Goal: Feedback & Contribution: Submit feedback/report problem

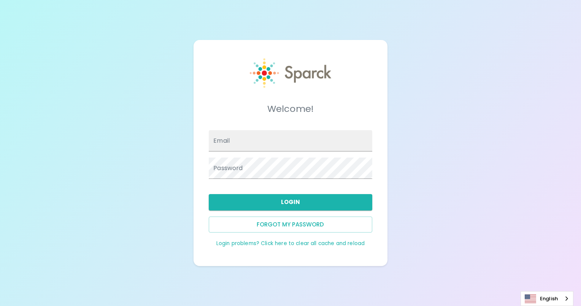
type input "[PERSON_NAME][EMAIL_ADDRESS][DOMAIN_NAME]"
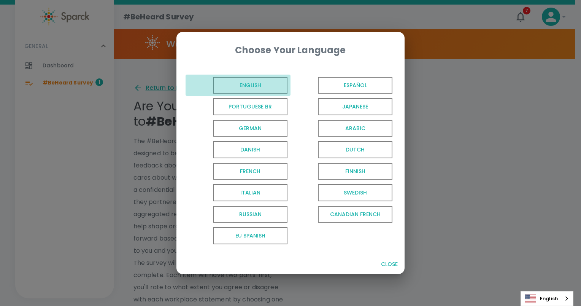
click at [251, 89] on span "English" at bounding box center [250, 85] width 74 height 17
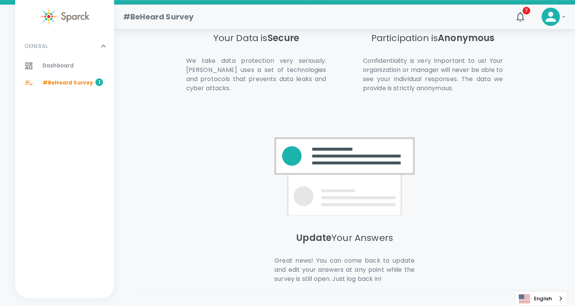
scroll to position [509, 0]
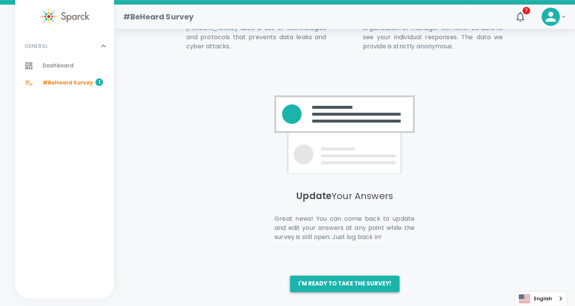
click at [312, 279] on button "I'm ready to take the survey!" at bounding box center [344, 283] width 109 height 16
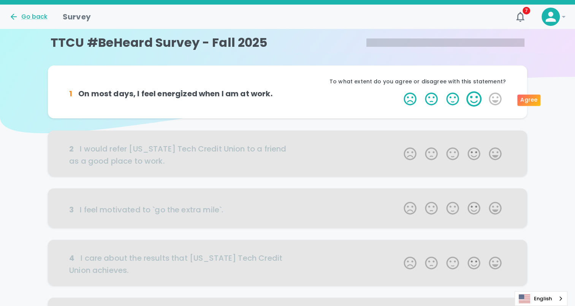
click at [474, 101] on label "4 Stars" at bounding box center [473, 98] width 21 height 15
click at [399, 91] on input "4 Stars" at bounding box center [399, 91] width 0 height 0
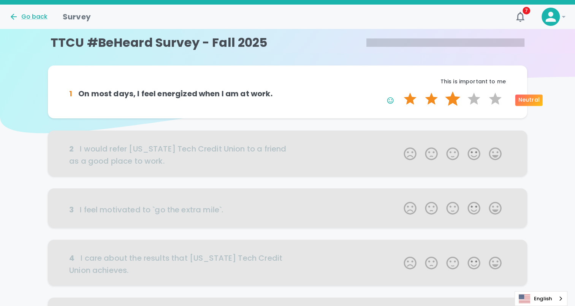
click at [455, 100] on label "3 Stars" at bounding box center [452, 98] width 21 height 15
click at [399, 91] on input "3 Stars" at bounding box center [399, 91] width 0 height 0
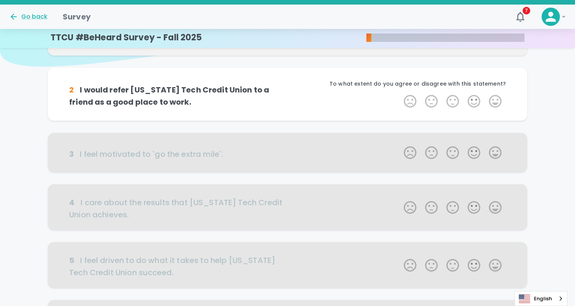
scroll to position [67, 0]
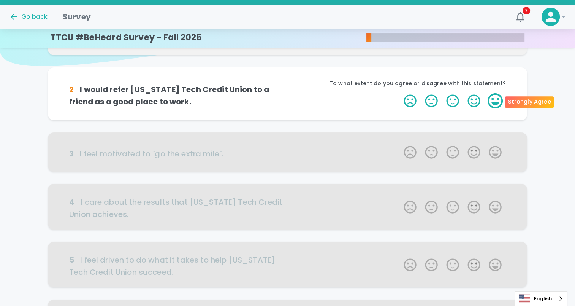
click at [492, 105] on label "5 Stars" at bounding box center [495, 100] width 21 height 15
click at [399, 93] on input "5 Stars" at bounding box center [399, 93] width 0 height 0
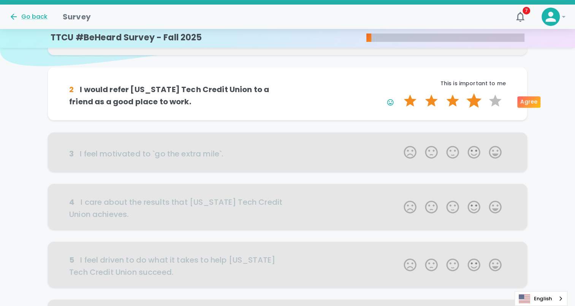
click at [471, 105] on label "4 Stars" at bounding box center [473, 100] width 21 height 15
click at [399, 93] on input "4 Stars" at bounding box center [399, 93] width 0 height 0
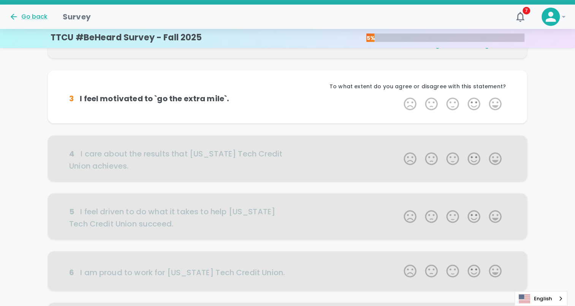
scroll to position [134, 0]
click at [471, 105] on label "4 Stars" at bounding box center [473, 103] width 21 height 15
click at [399, 96] on input "4 Stars" at bounding box center [399, 95] width 0 height 0
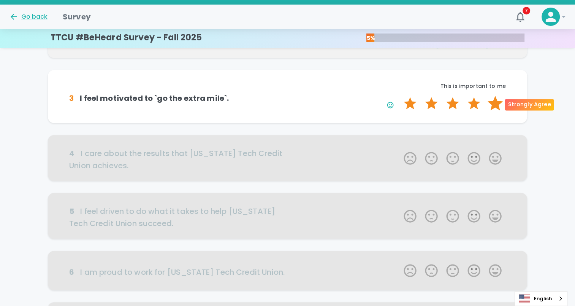
click at [495, 105] on label "5 Stars" at bounding box center [495, 103] width 21 height 15
click at [399, 96] on input "5 Stars" at bounding box center [399, 95] width 0 height 0
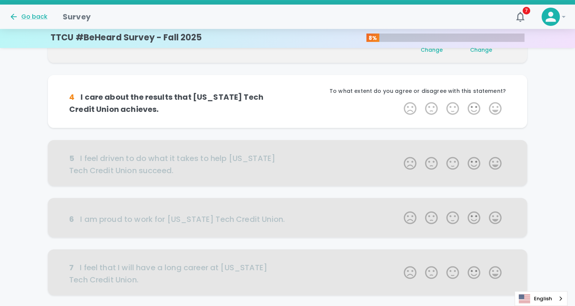
scroll to position [201, 0]
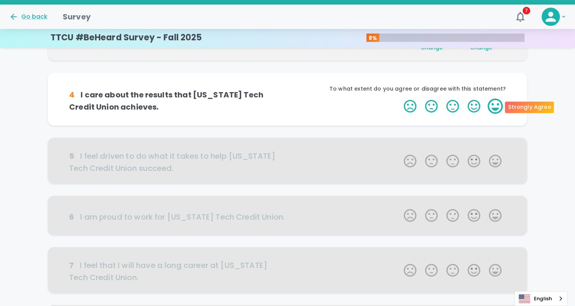
click at [499, 112] on label "5 Stars" at bounding box center [495, 105] width 21 height 15
click at [399, 98] on input "5 Stars" at bounding box center [399, 98] width 0 height 0
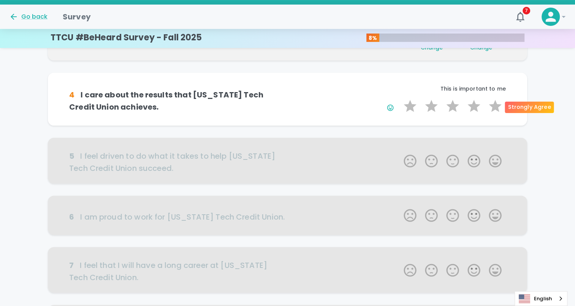
click at [499, 112] on label "5 Stars" at bounding box center [495, 105] width 21 height 15
click at [399, 98] on input "5 Stars" at bounding box center [399, 98] width 0 height 0
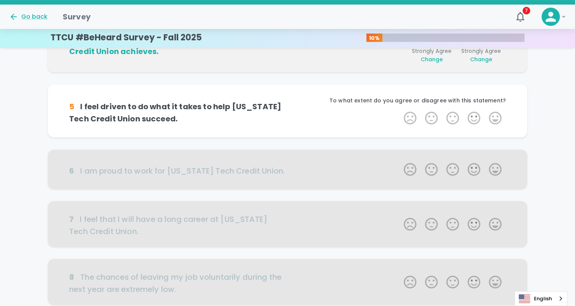
scroll to position [268, 0]
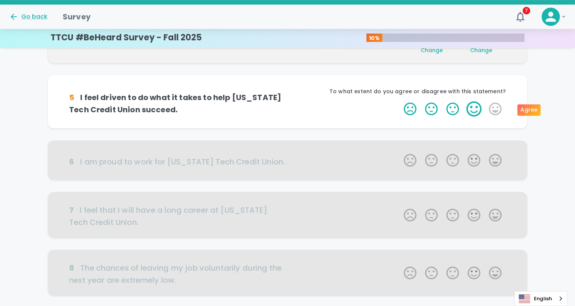
click at [475, 111] on label "4 Stars" at bounding box center [473, 108] width 21 height 15
click at [399, 101] on input "4 Stars" at bounding box center [399, 101] width 0 height 0
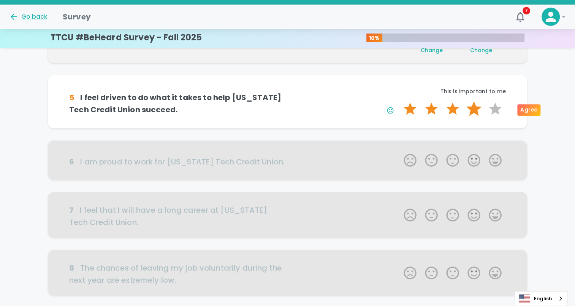
click at [478, 111] on label "4 Stars" at bounding box center [473, 108] width 21 height 15
click at [399, 101] on input "4 Stars" at bounding box center [399, 101] width 0 height 0
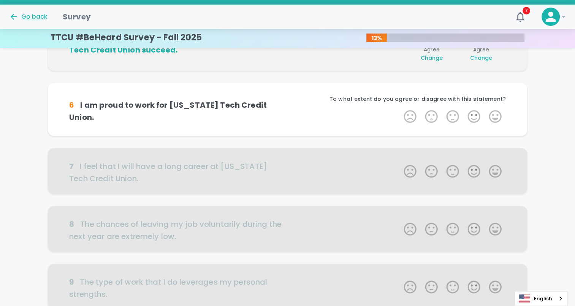
scroll to position [334, 0]
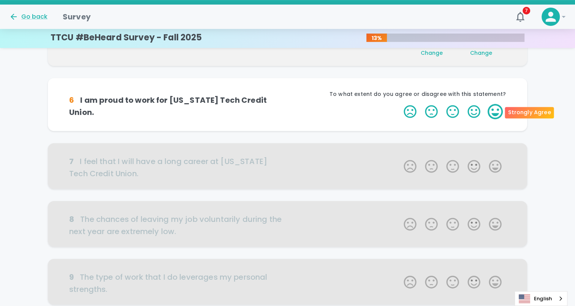
click at [491, 111] on label "5 Stars" at bounding box center [495, 111] width 21 height 15
click at [399, 104] on input "5 Stars" at bounding box center [399, 103] width 0 height 0
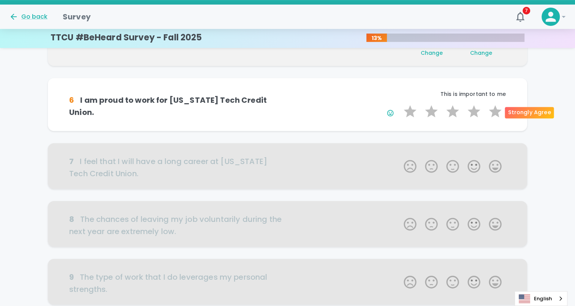
click at [491, 111] on label "5 Stars" at bounding box center [495, 111] width 21 height 15
click at [399, 104] on input "5 Stars" at bounding box center [399, 103] width 0 height 0
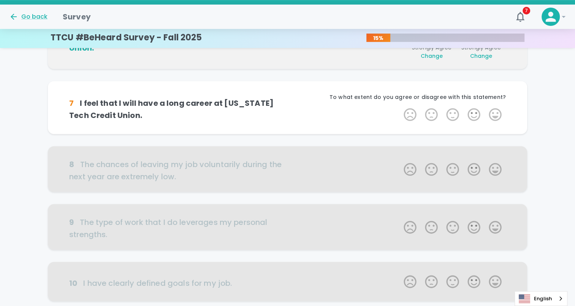
scroll to position [401, 0]
click at [479, 114] on label "4 Stars" at bounding box center [473, 113] width 21 height 15
click at [399, 106] on input "4 Stars" at bounding box center [399, 106] width 0 height 0
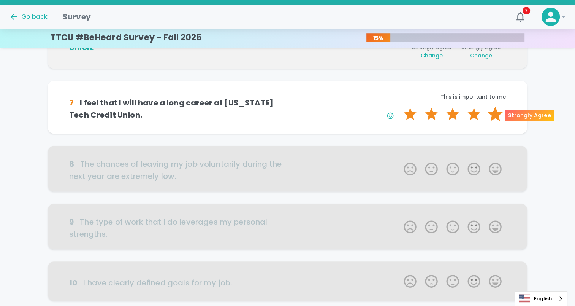
click at [488, 114] on label "5 Stars" at bounding box center [495, 113] width 21 height 15
click at [399, 106] on input "5 Stars" at bounding box center [399, 106] width 0 height 0
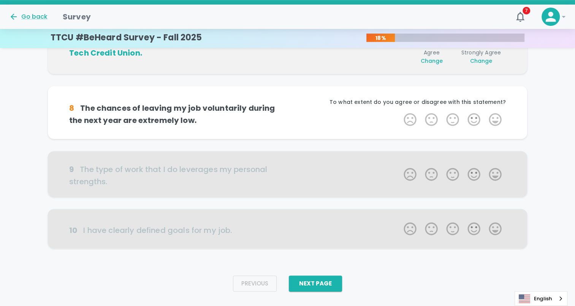
scroll to position [468, 0]
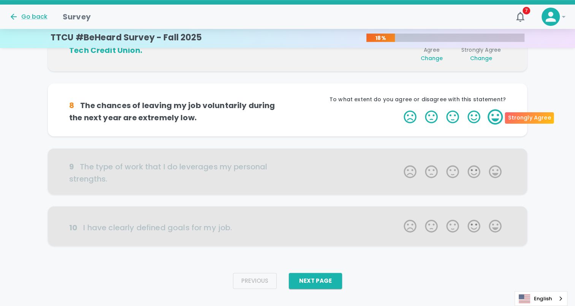
click at [493, 116] on label "5 Stars" at bounding box center [495, 116] width 21 height 15
click at [399, 109] on input "5 Stars" at bounding box center [399, 109] width 0 height 0
click at [493, 116] on label "5 Stars" at bounding box center [495, 116] width 21 height 15
click at [399, 109] on input "5 Stars" at bounding box center [399, 109] width 0 height 0
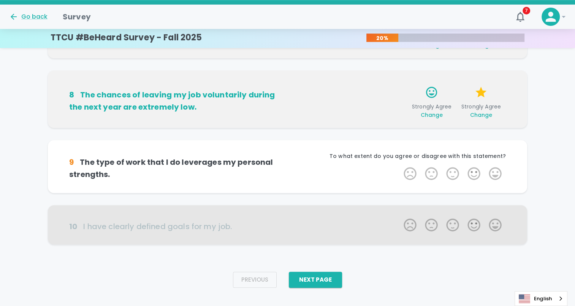
click at [496, 161] on div "To what extent do you agree or disagree with this statement?" at bounding box center [397, 159] width 218 height 14
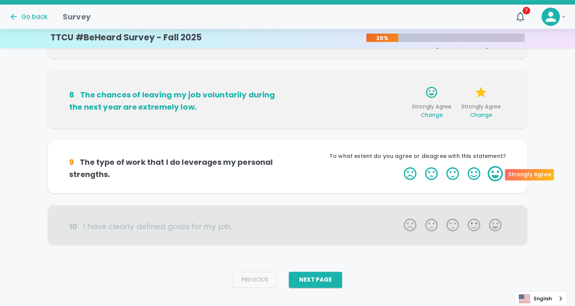
click at [494, 168] on label "5 Stars" at bounding box center [495, 173] width 21 height 15
click at [399, 166] on input "5 Stars" at bounding box center [399, 165] width 0 height 0
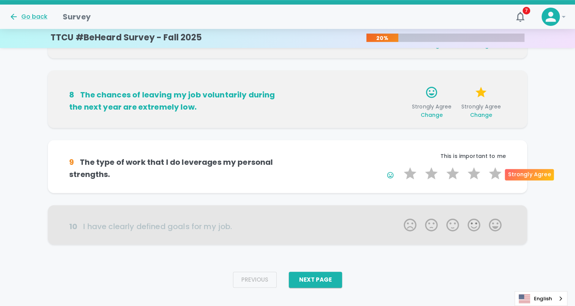
click at [494, 168] on label "5 Stars" at bounding box center [495, 173] width 21 height 15
click at [399, 166] on input "5 Stars" at bounding box center [399, 165] width 0 height 0
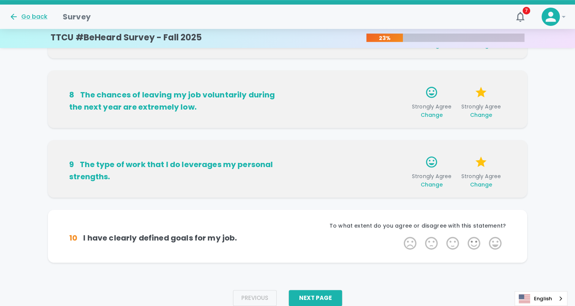
scroll to position [493, 0]
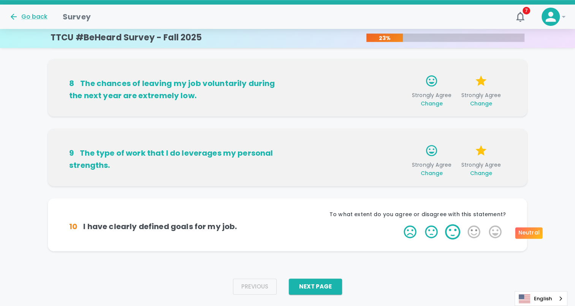
click at [450, 231] on label "3 Stars" at bounding box center [452, 231] width 21 height 15
click at [399, 224] on input "3 Stars" at bounding box center [399, 223] width 0 height 0
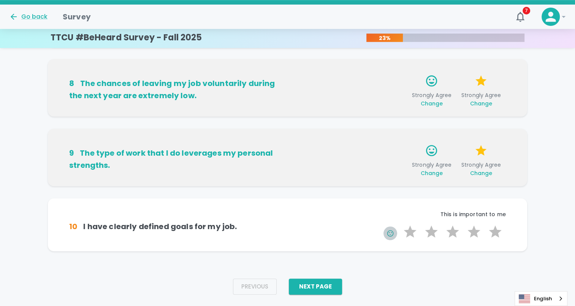
click at [389, 232] on circle "button" at bounding box center [389, 231] width 1 height 1
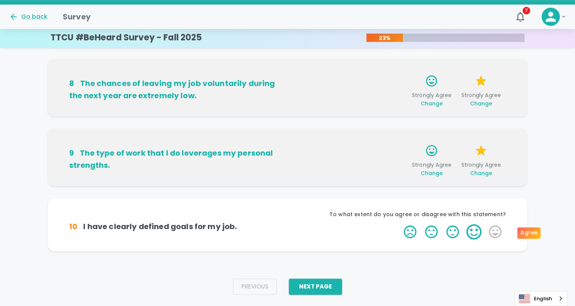
click at [466, 229] on label "4 Stars" at bounding box center [473, 231] width 21 height 15
click at [399, 224] on input "4 Stars" at bounding box center [399, 223] width 0 height 0
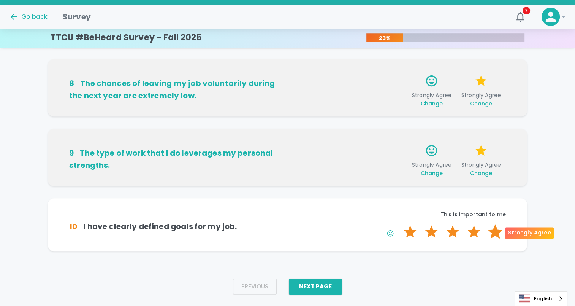
click at [500, 234] on label "5 Stars" at bounding box center [495, 231] width 21 height 15
click at [399, 224] on input "5 Stars" at bounding box center [399, 223] width 0 height 0
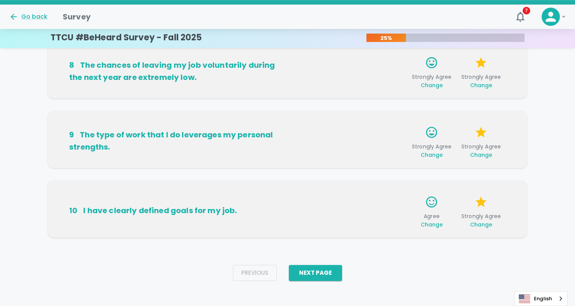
scroll to position [511, 0]
click at [312, 268] on button "Next Page" at bounding box center [315, 272] width 53 height 16
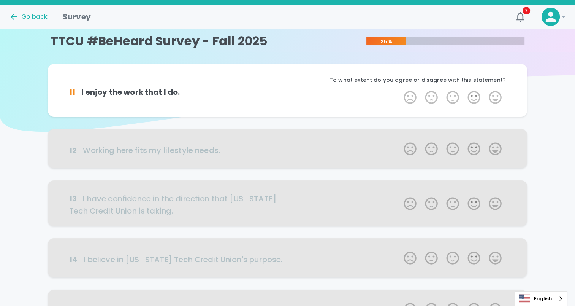
scroll to position [0, 0]
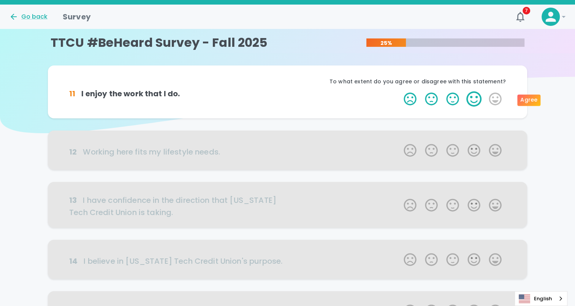
click at [474, 103] on label "4 Stars" at bounding box center [473, 98] width 21 height 15
click at [399, 91] on input "4 Stars" at bounding box center [399, 91] width 0 height 0
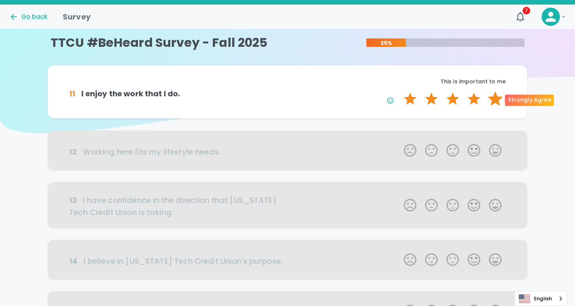
click at [496, 103] on label "5 Stars" at bounding box center [495, 98] width 21 height 15
click at [399, 91] on input "5 Stars" at bounding box center [399, 91] width 0 height 0
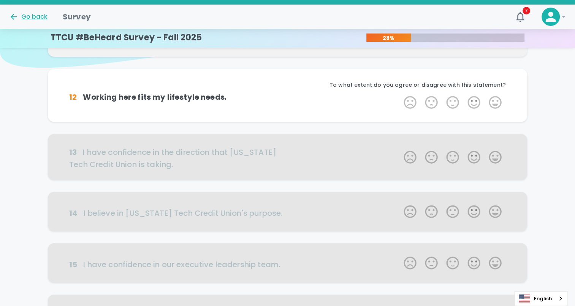
scroll to position [67, 0]
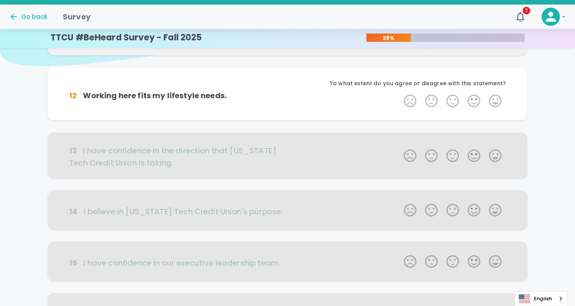
click at [496, 103] on label "5 Stars" at bounding box center [495, 100] width 21 height 15
click at [399, 93] on input "5 Stars" at bounding box center [399, 93] width 0 height 0
click at [496, 103] on label "5 Stars" at bounding box center [495, 100] width 21 height 15
click at [399, 93] on input "5 Stars" at bounding box center [399, 93] width 0 height 0
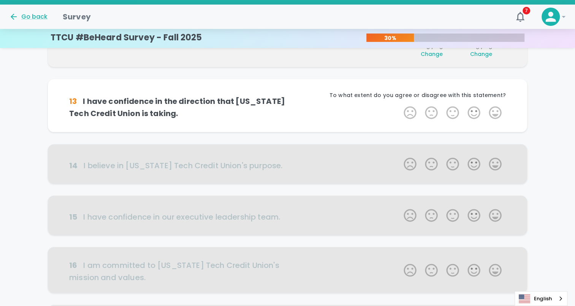
scroll to position [134, 0]
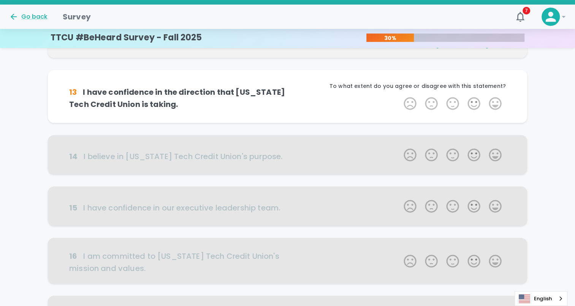
click at [496, 103] on label "5 Stars" at bounding box center [495, 103] width 21 height 15
click at [399, 96] on input "5 Stars" at bounding box center [399, 95] width 0 height 0
click at [476, 110] on label "4 Stars" at bounding box center [473, 103] width 21 height 15
click at [399, 96] on input "4 Stars" at bounding box center [399, 95] width 0 height 0
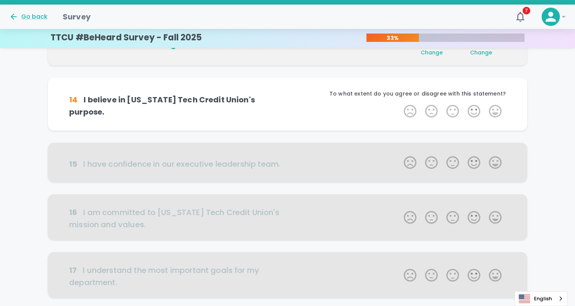
scroll to position [201, 0]
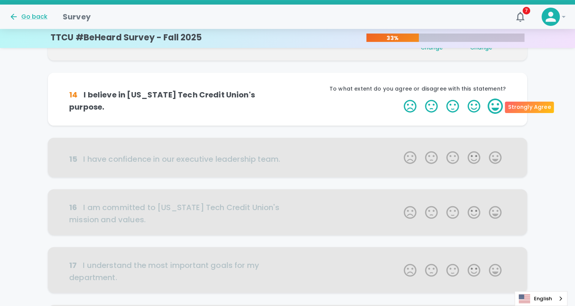
click at [501, 106] on label "5 Stars" at bounding box center [495, 105] width 21 height 15
click at [399, 98] on input "5 Stars" at bounding box center [399, 98] width 0 height 0
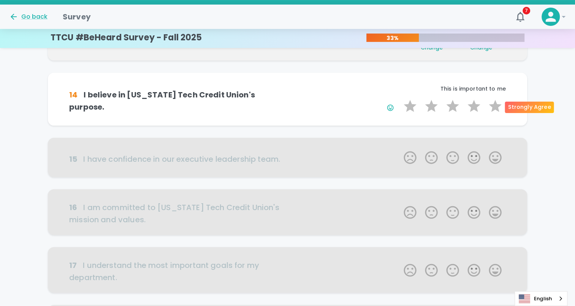
click at [501, 106] on label "5 Stars" at bounding box center [495, 105] width 21 height 15
click at [399, 98] on input "5 Stars" at bounding box center [399, 98] width 0 height 0
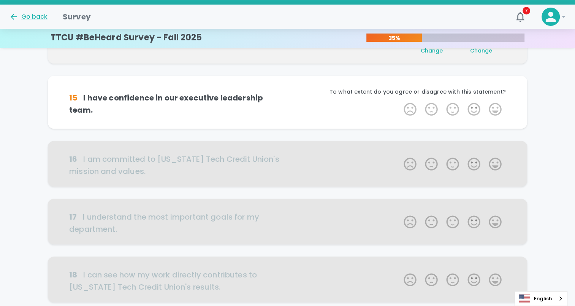
scroll to position [268, 0]
click at [501, 106] on label "5 Stars" at bounding box center [495, 108] width 21 height 15
click at [399, 101] on input "5 Stars" at bounding box center [399, 101] width 0 height 0
click at [501, 106] on label "5 Stars" at bounding box center [495, 108] width 21 height 15
click at [399, 101] on input "5 Stars" at bounding box center [399, 101] width 0 height 0
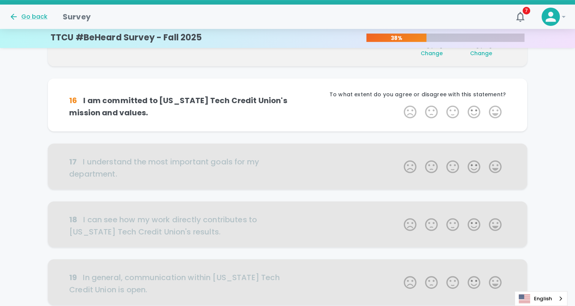
scroll to position [334, 0]
click at [501, 106] on label "5 Stars" at bounding box center [495, 111] width 21 height 15
click at [399, 104] on input "5 Stars" at bounding box center [399, 103] width 0 height 0
click at [501, 106] on label "5 Stars" at bounding box center [495, 111] width 21 height 15
click at [399, 104] on input "5 Stars" at bounding box center [399, 103] width 0 height 0
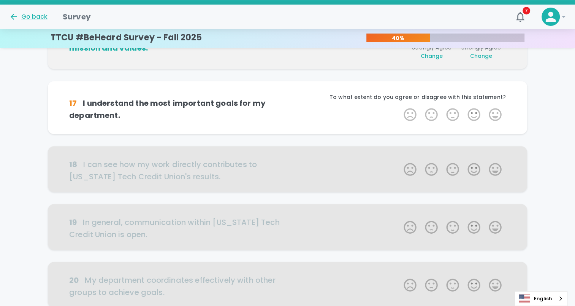
scroll to position [401, 0]
click at [479, 117] on label "4 Stars" at bounding box center [473, 113] width 21 height 15
click at [399, 106] on input "4 Stars" at bounding box center [399, 106] width 0 height 0
click at [479, 117] on label "4 Stars" at bounding box center [473, 113] width 21 height 15
click at [399, 106] on input "4 Stars" at bounding box center [399, 106] width 0 height 0
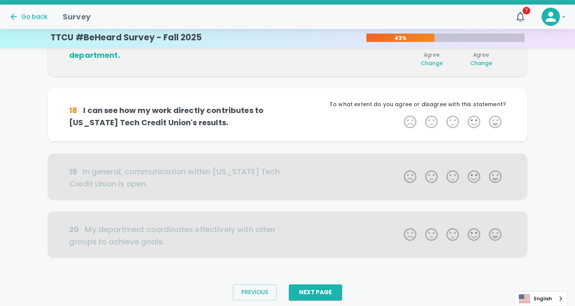
scroll to position [468, 0]
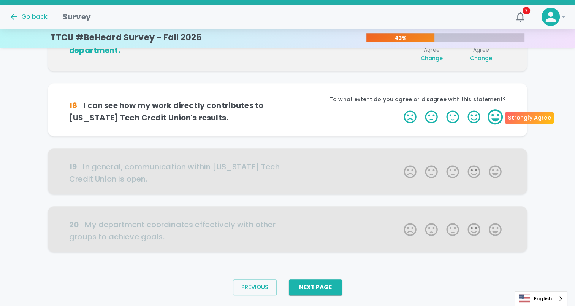
click at [489, 118] on label "5 Stars" at bounding box center [495, 116] width 21 height 15
click at [399, 109] on input "5 Stars" at bounding box center [399, 109] width 0 height 0
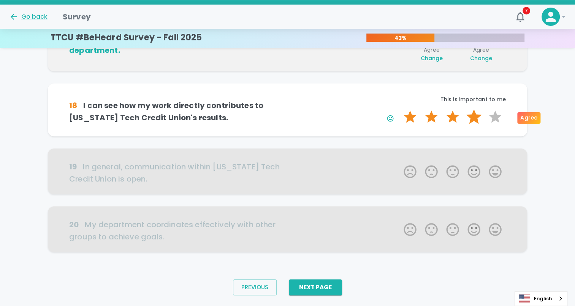
click at [474, 122] on label "4 Stars" at bounding box center [473, 116] width 21 height 15
click at [399, 109] on input "4 Stars" at bounding box center [399, 109] width 0 height 0
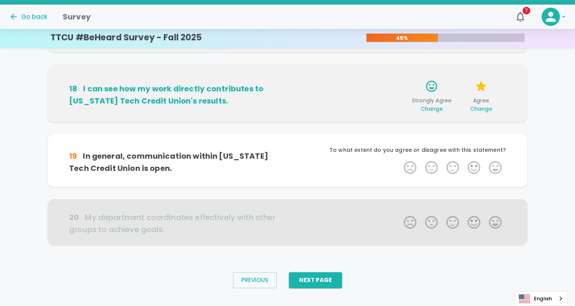
scroll to position [488, 0]
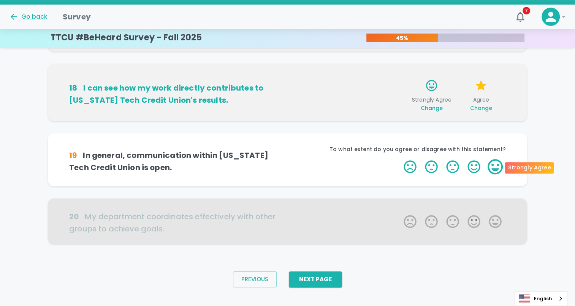
click at [493, 165] on label "5 Stars" at bounding box center [495, 166] width 21 height 15
click at [399, 159] on input "5 Stars" at bounding box center [399, 158] width 0 height 0
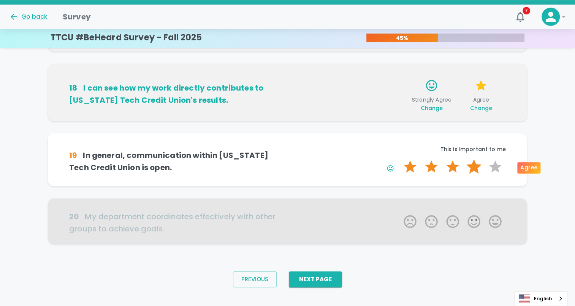
click at [469, 167] on label "4 Stars" at bounding box center [473, 166] width 21 height 15
click at [399, 159] on input "4 Stars" at bounding box center [399, 158] width 0 height 0
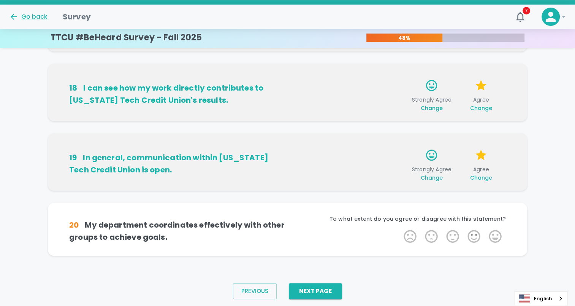
scroll to position [499, 0]
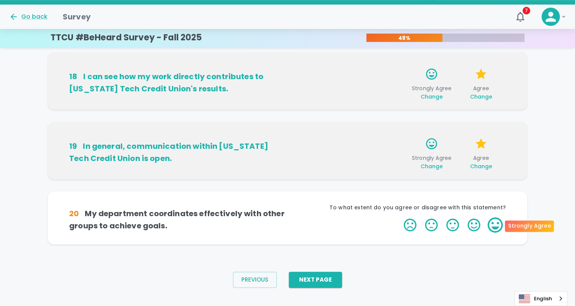
click at [497, 230] on label "5 Stars" at bounding box center [495, 224] width 21 height 15
click at [399, 217] on input "5 Stars" at bounding box center [399, 217] width 0 height 0
click at [497, 230] on label "5 Stars" at bounding box center [495, 224] width 21 height 15
click at [399, 217] on input "5 Stars" at bounding box center [399, 217] width 0 height 0
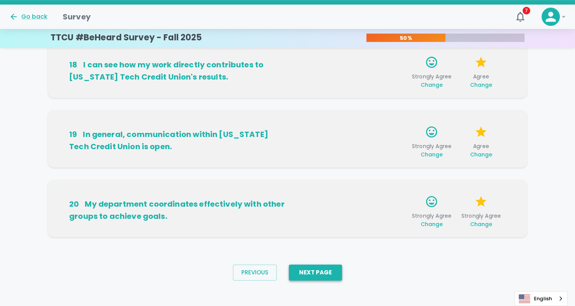
click at [327, 271] on button "Next Page" at bounding box center [315, 272] width 53 height 16
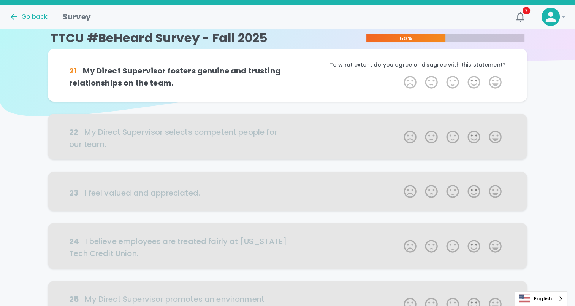
scroll to position [0, 0]
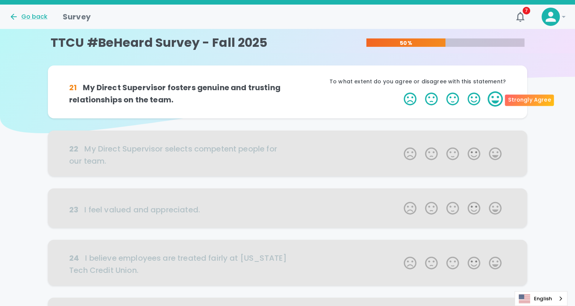
click at [491, 101] on label "5 Stars" at bounding box center [495, 98] width 21 height 15
click at [399, 91] on input "5 Stars" at bounding box center [399, 91] width 0 height 0
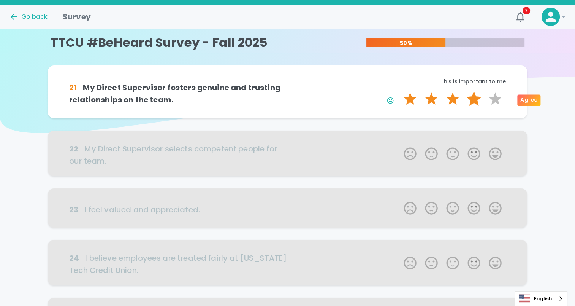
click at [472, 103] on label "4 Stars" at bounding box center [473, 98] width 21 height 15
click at [399, 91] on input "4 Stars" at bounding box center [399, 91] width 0 height 0
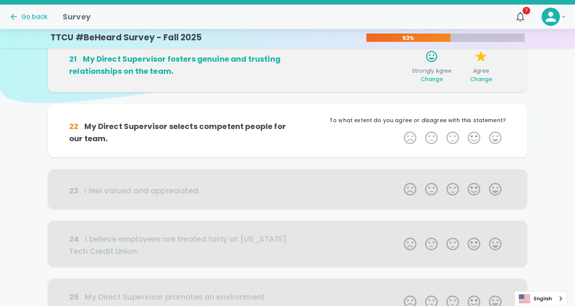
scroll to position [67, 0]
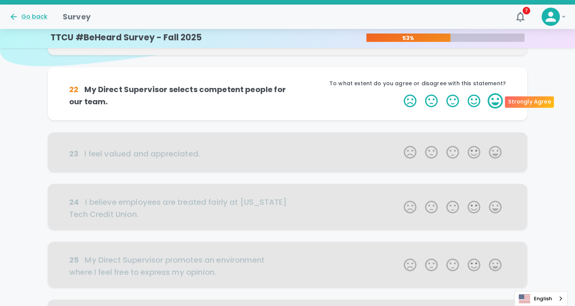
click at [498, 100] on label "5 Stars" at bounding box center [495, 100] width 21 height 15
click at [399, 93] on input "5 Stars" at bounding box center [399, 93] width 0 height 0
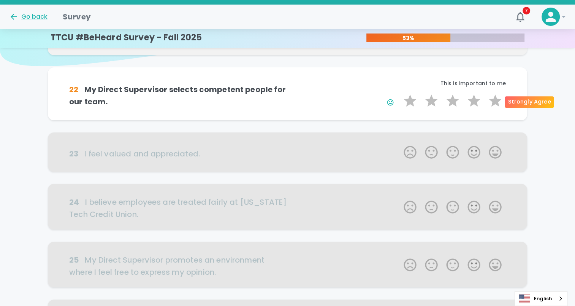
click at [498, 100] on label "5 Stars" at bounding box center [495, 100] width 21 height 15
click at [399, 93] on input "5 Stars" at bounding box center [399, 93] width 0 height 0
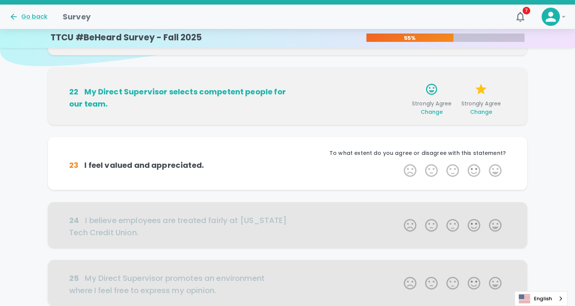
scroll to position [134, 0]
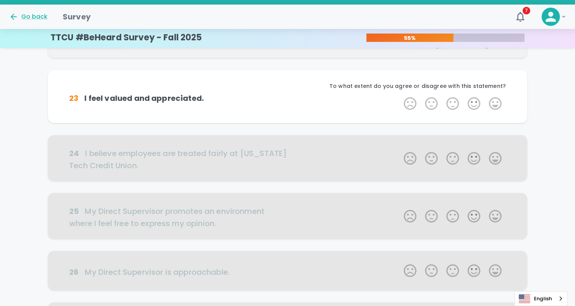
click at [498, 100] on label "5 Stars" at bounding box center [495, 103] width 21 height 15
click at [399, 96] on input "5 Stars" at bounding box center [399, 95] width 0 height 0
click at [472, 106] on label "4 Stars" at bounding box center [473, 103] width 21 height 15
click at [399, 96] on input "4 Stars" at bounding box center [399, 95] width 0 height 0
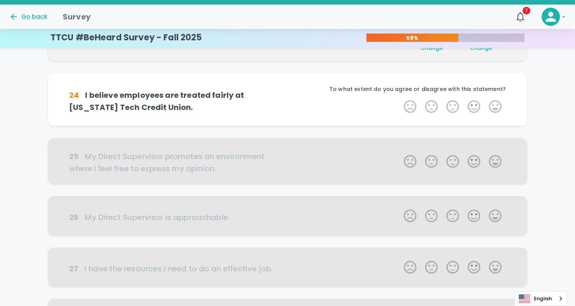
scroll to position [201, 0]
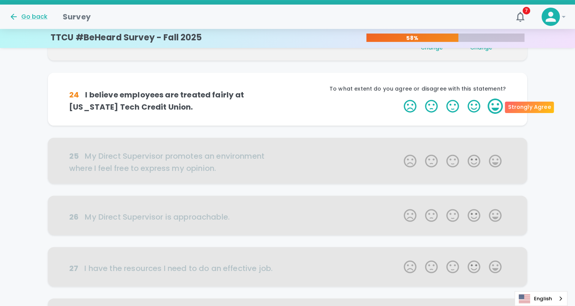
click at [493, 108] on label "5 Stars" at bounding box center [495, 105] width 21 height 15
click at [399, 98] on input "5 Stars" at bounding box center [399, 98] width 0 height 0
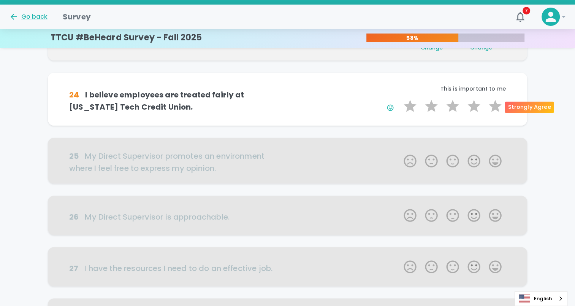
click at [493, 108] on label "5 Stars" at bounding box center [495, 105] width 21 height 15
click at [399, 98] on input "5 Stars" at bounding box center [399, 98] width 0 height 0
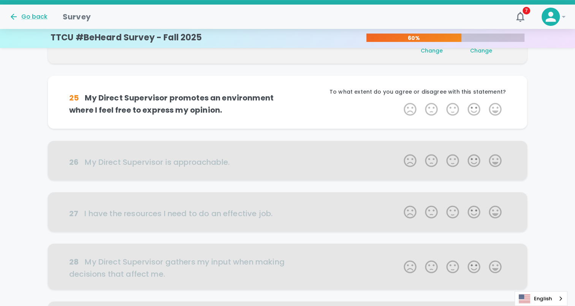
scroll to position [268, 0]
click at [493, 108] on label "5 Stars" at bounding box center [495, 108] width 21 height 15
click at [399, 101] on input "5 Stars" at bounding box center [399, 101] width 0 height 0
click at [479, 108] on label "4 Stars" at bounding box center [473, 108] width 21 height 15
click at [399, 101] on input "4 Stars" at bounding box center [399, 101] width 0 height 0
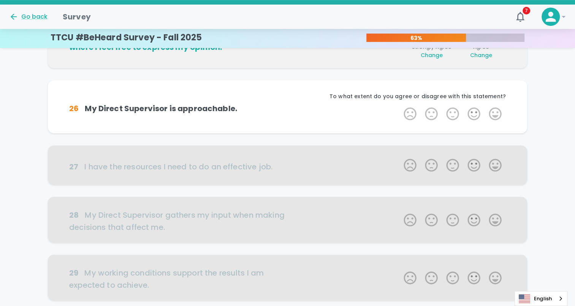
scroll to position [334, 0]
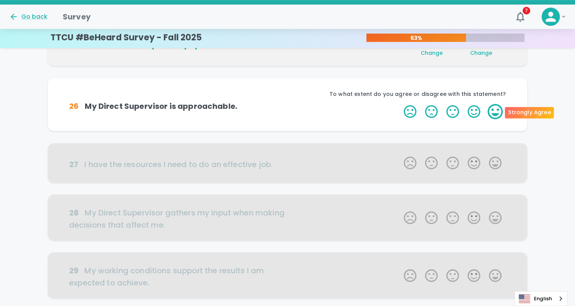
click at [493, 108] on label "5 Stars" at bounding box center [495, 111] width 21 height 15
click at [399, 104] on input "5 Stars" at bounding box center [399, 103] width 0 height 0
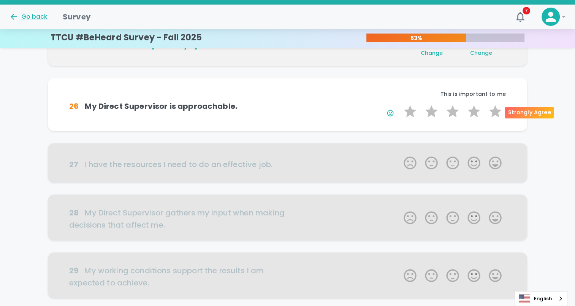
click at [493, 108] on label "5 Stars" at bounding box center [495, 111] width 21 height 15
click at [399, 104] on input "5 Stars" at bounding box center [399, 103] width 0 height 0
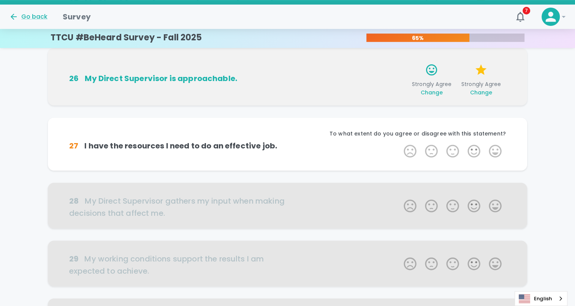
scroll to position [401, 0]
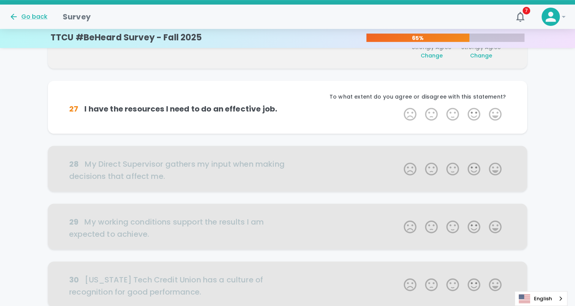
click at [493, 108] on label "5 Stars" at bounding box center [495, 113] width 21 height 15
click at [399, 106] on input "5 Stars" at bounding box center [399, 106] width 0 height 0
click at [493, 108] on label "5 Stars" at bounding box center [495, 113] width 21 height 15
click at [399, 106] on input "5 Stars" at bounding box center [399, 106] width 0 height 0
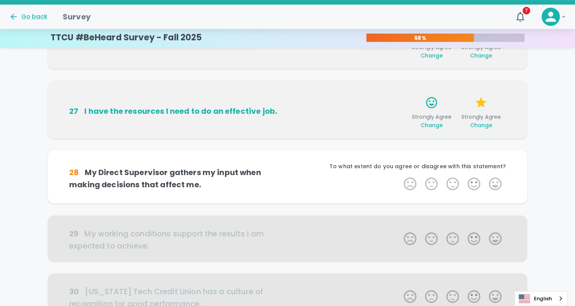
scroll to position [468, 0]
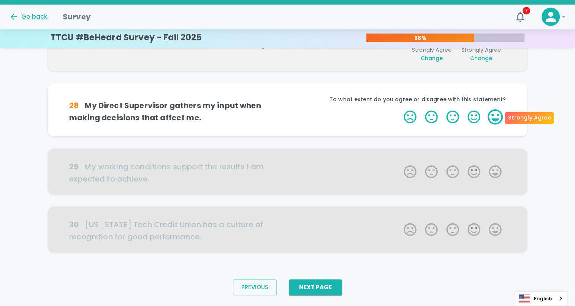
click at [493, 120] on label "5 Stars" at bounding box center [495, 116] width 21 height 15
click at [399, 109] on input "5 Stars" at bounding box center [399, 109] width 0 height 0
click at [493, 120] on label "5 Stars" at bounding box center [495, 116] width 21 height 15
click at [399, 109] on input "5 Stars" at bounding box center [399, 109] width 0 height 0
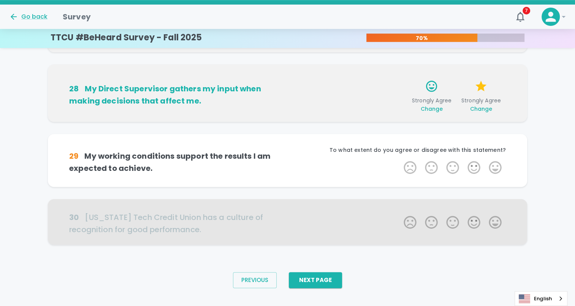
scroll to position [488, 0]
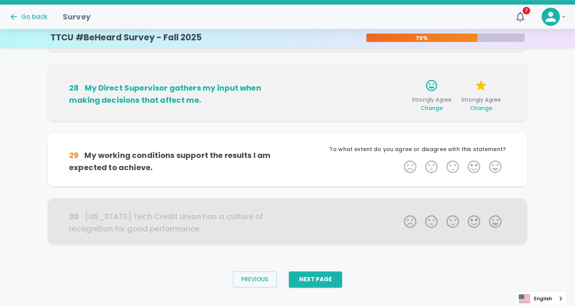
click at [493, 120] on div "28 My Direct Supervisor gathers my input when making decisions that affect me. …" at bounding box center [287, 91] width 479 height 57
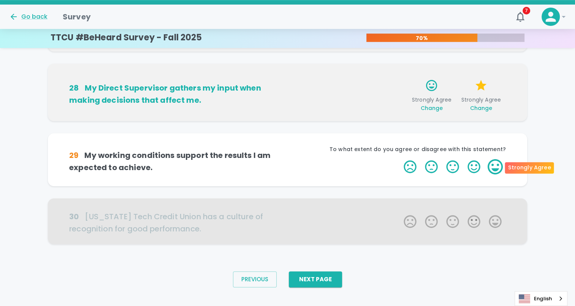
click at [493, 166] on label "5 Stars" at bounding box center [495, 166] width 21 height 15
click at [399, 159] on input "5 Stars" at bounding box center [399, 158] width 0 height 0
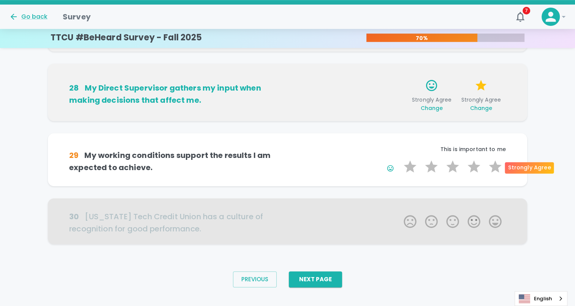
click at [493, 166] on label "5 Stars" at bounding box center [495, 166] width 21 height 15
click at [399, 159] on input "5 Stars" at bounding box center [399, 158] width 0 height 0
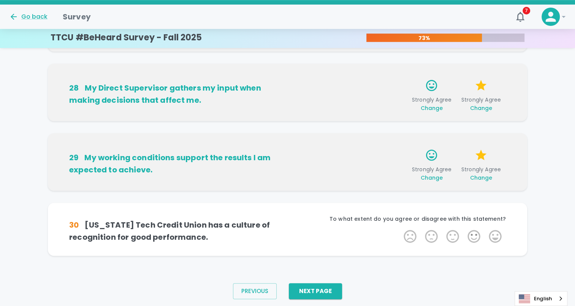
scroll to position [499, 0]
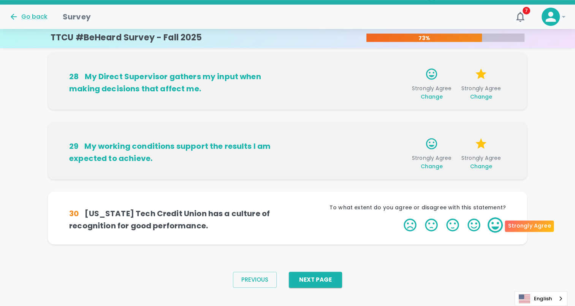
click at [497, 219] on label "5 Stars" at bounding box center [495, 224] width 21 height 15
click at [399, 217] on input "5 Stars" at bounding box center [399, 217] width 0 height 0
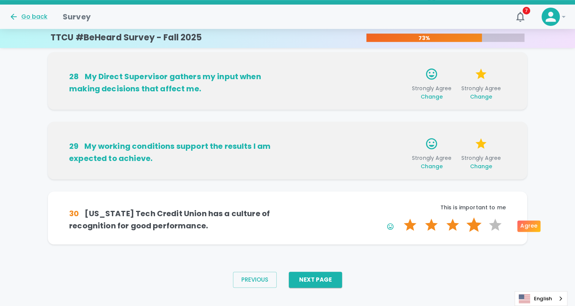
click at [476, 222] on label "4 Stars" at bounding box center [473, 224] width 21 height 15
click at [399, 217] on input "4 Stars" at bounding box center [399, 217] width 0 height 0
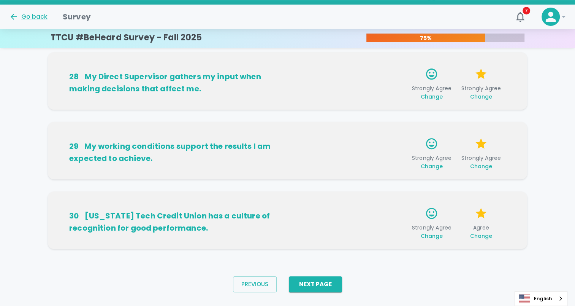
scroll to position [511, 0]
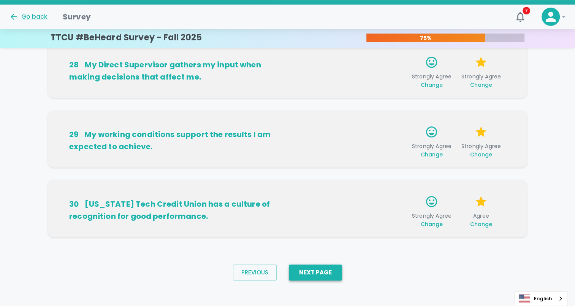
click at [321, 275] on button "Next Page" at bounding box center [315, 272] width 53 height 16
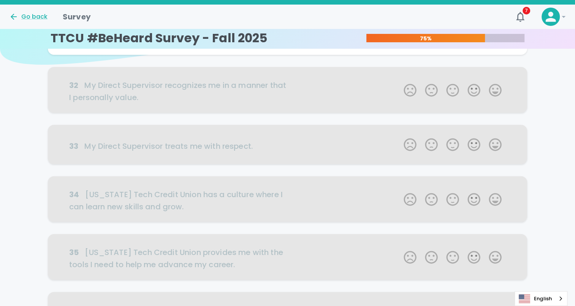
scroll to position [0, 0]
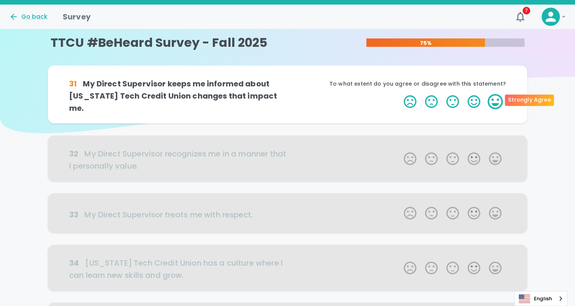
click at [499, 95] on label "5 Stars" at bounding box center [495, 101] width 21 height 15
click at [399, 94] on input "5 Stars" at bounding box center [399, 93] width 0 height 0
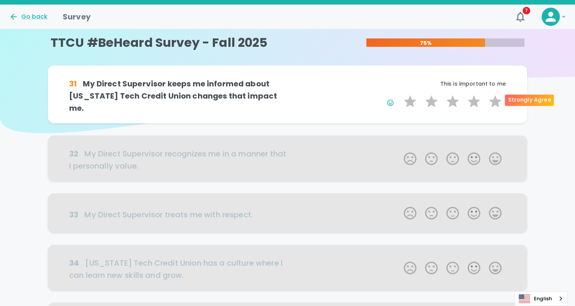
click at [499, 95] on label "5 Stars" at bounding box center [495, 101] width 21 height 15
click at [399, 94] on input "5 Stars" at bounding box center [399, 93] width 0 height 0
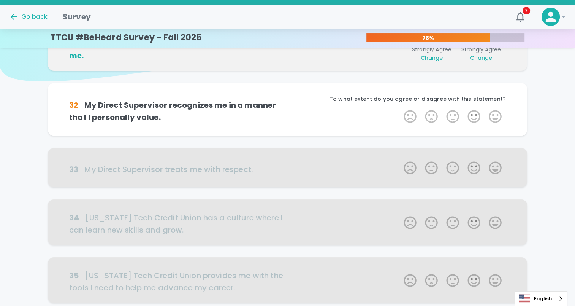
scroll to position [67, 0]
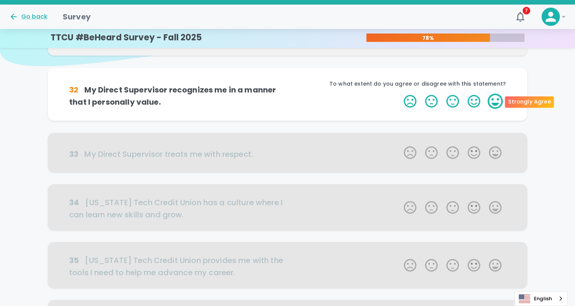
click at [496, 99] on label "5 Stars" at bounding box center [495, 100] width 21 height 15
click at [399, 93] on input "5 Stars" at bounding box center [399, 93] width 0 height 0
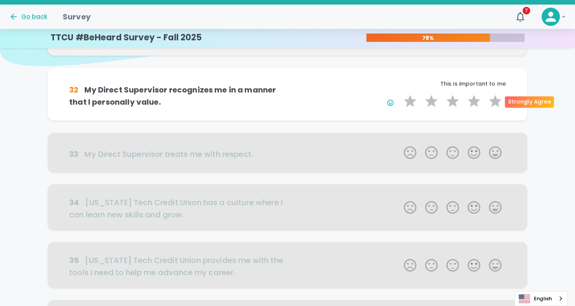
click at [496, 99] on label "5 Stars" at bounding box center [495, 100] width 21 height 15
click at [399, 93] on input "5 Stars" at bounding box center [399, 93] width 0 height 0
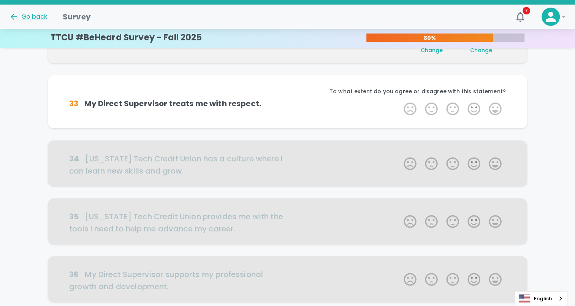
scroll to position [134, 0]
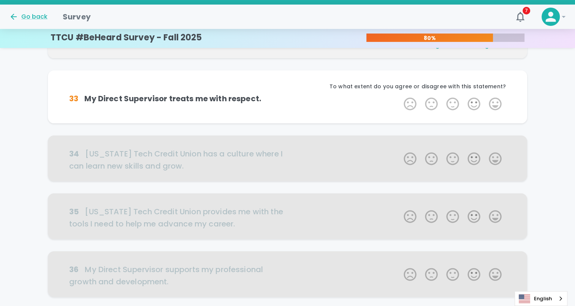
click at [496, 99] on label "5 Stars" at bounding box center [495, 103] width 21 height 15
click at [399, 96] on input "5 Stars" at bounding box center [399, 96] width 0 height 0
click at [496, 99] on label "5 Stars" at bounding box center [495, 103] width 21 height 15
click at [399, 96] on input "5 Stars" at bounding box center [399, 96] width 0 height 0
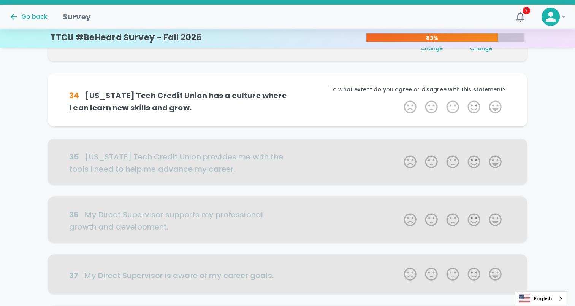
scroll to position [201, 0]
click at [496, 99] on label "5 Stars" at bounding box center [495, 106] width 21 height 15
click at [399, 99] on input "5 Stars" at bounding box center [399, 98] width 0 height 0
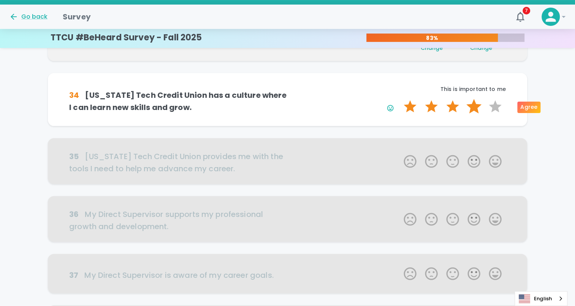
click at [480, 107] on label "4 Stars" at bounding box center [473, 106] width 21 height 15
click at [399, 99] on input "4 Stars" at bounding box center [399, 98] width 0 height 0
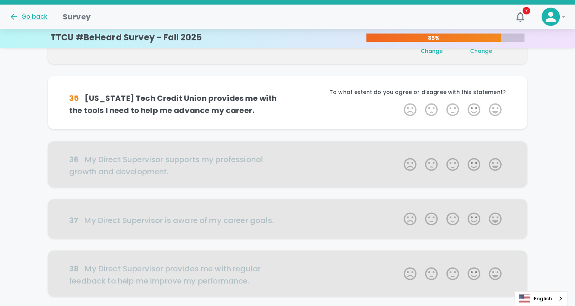
scroll to position [268, 0]
click at [490, 109] on label "5 Stars" at bounding box center [495, 108] width 21 height 15
click at [399, 101] on input "5 Stars" at bounding box center [399, 101] width 0 height 0
click at [479, 109] on label "4 Stars" at bounding box center [473, 108] width 21 height 15
click at [399, 101] on input "4 Stars" at bounding box center [399, 101] width 0 height 0
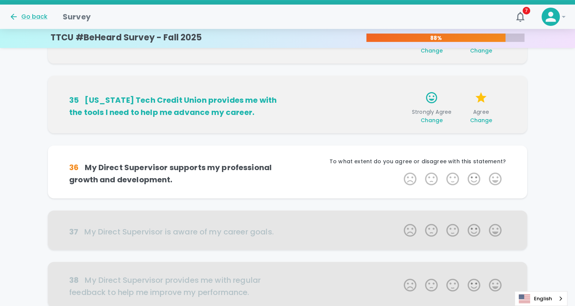
scroll to position [334, 0]
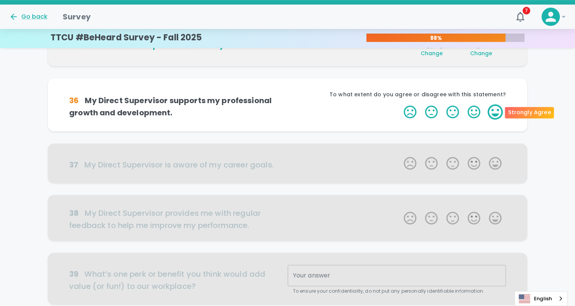
click at [490, 111] on label "5 Stars" at bounding box center [495, 111] width 21 height 15
click at [399, 104] on input "5 Stars" at bounding box center [399, 104] width 0 height 0
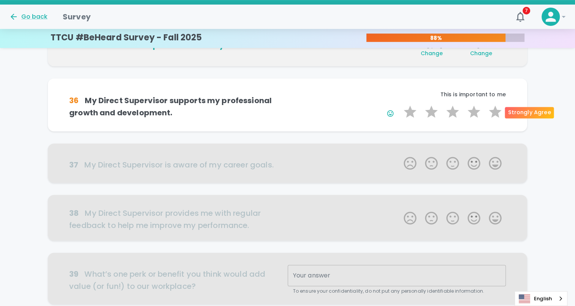
click at [490, 111] on label "5 Stars" at bounding box center [495, 111] width 21 height 15
click at [399, 104] on input "5 Stars" at bounding box center [399, 104] width 0 height 0
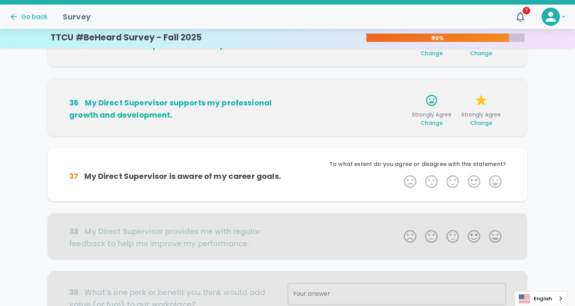
scroll to position [401, 0]
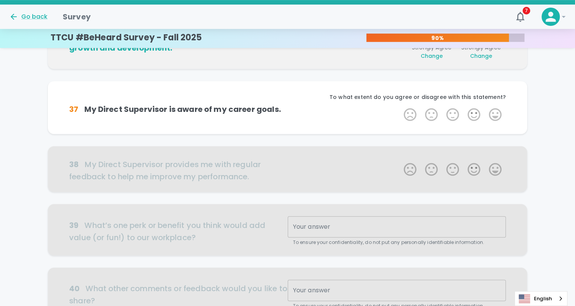
click at [490, 111] on label "5 Stars" at bounding box center [495, 114] width 21 height 15
click at [399, 107] on input "5 Stars" at bounding box center [399, 106] width 0 height 0
click at [490, 111] on label "5 Stars" at bounding box center [495, 114] width 21 height 15
click at [399, 107] on input "5 Stars" at bounding box center [399, 106] width 0 height 0
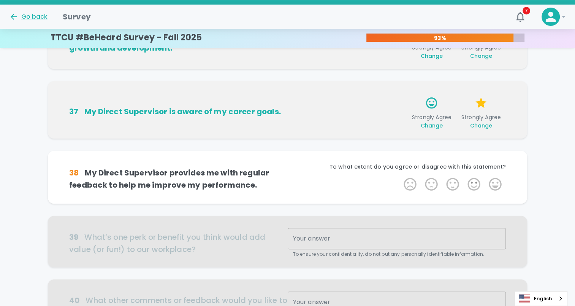
scroll to position [468, 0]
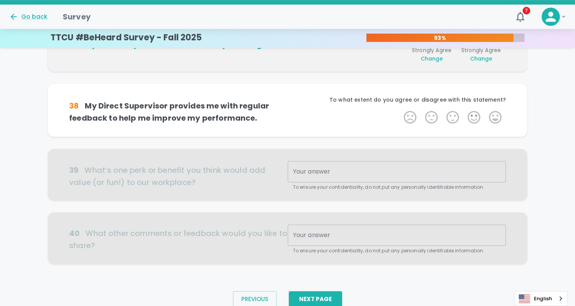
click at [490, 111] on label "5 Stars" at bounding box center [495, 116] width 21 height 15
click at [399, 109] on input "5 Stars" at bounding box center [399, 109] width 0 height 0
click at [475, 115] on label "4 Stars" at bounding box center [473, 116] width 21 height 15
click at [399, 109] on input "4 Stars" at bounding box center [399, 109] width 0 height 0
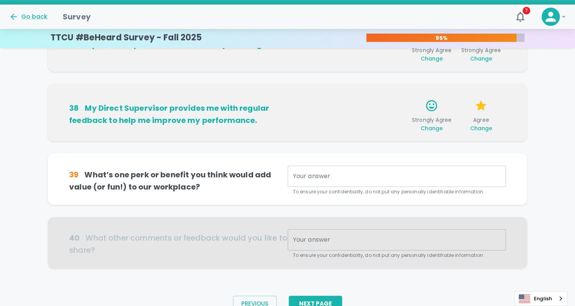
scroll to position [499, 0]
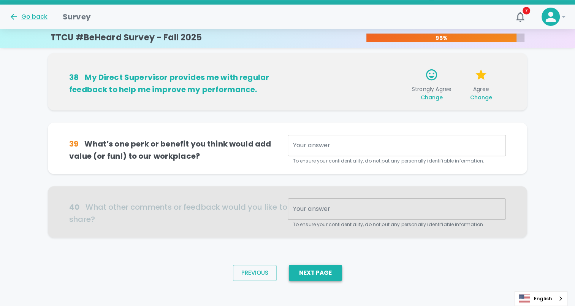
click at [306, 274] on button "Next Page" at bounding box center [315, 273] width 53 height 16
click at [314, 151] on div "x Your answer" at bounding box center [397, 145] width 218 height 21
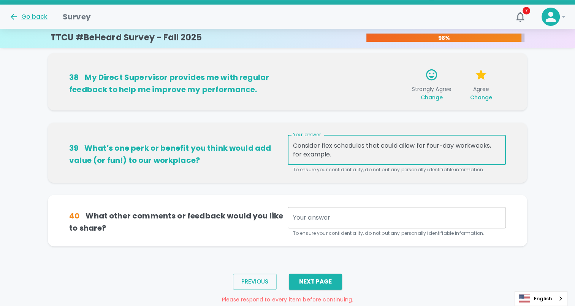
type textarea "Consider flex schedules that could allow for four-day workweeks, for example."
click at [295, 216] on textarea "Your answer" at bounding box center [397, 217] width 208 height 9
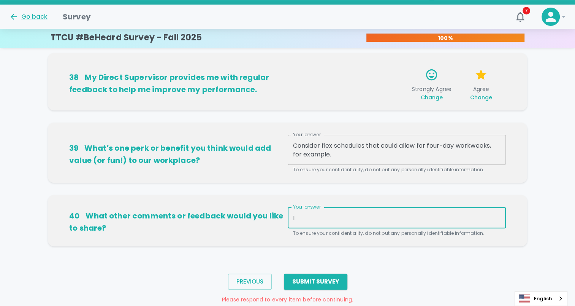
type textarea "I"
type textarea "N/A"
click at [312, 282] on button "Submit Survey" at bounding box center [315, 281] width 63 height 16
